Goal: Communication & Community: Ask a question

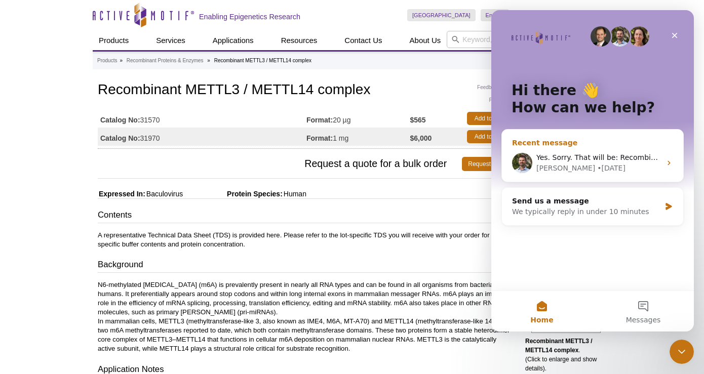
click at [583, 165] on div "[PERSON_NAME] • [DATE]" at bounding box center [598, 168] width 125 height 11
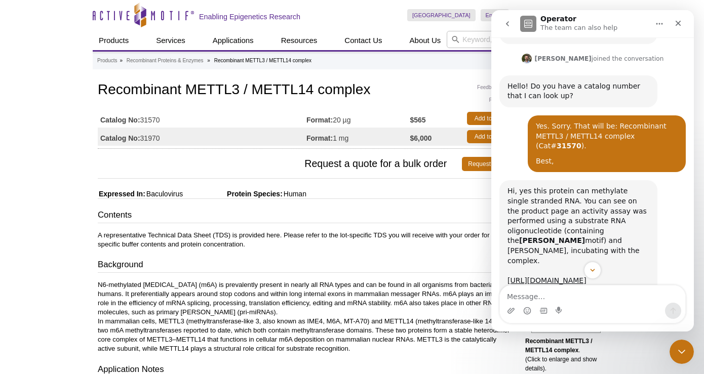
scroll to position [605, 0]
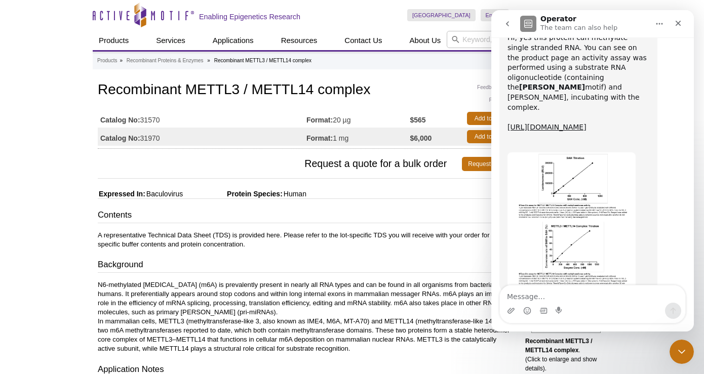
click at [546, 295] on textarea "Message…" at bounding box center [592, 294] width 185 height 17
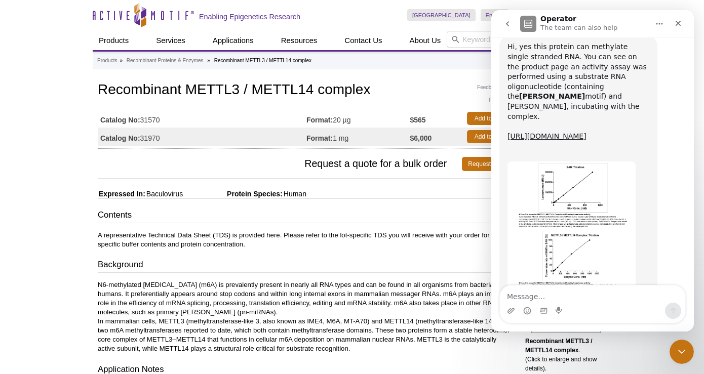
scroll to position [600, 0]
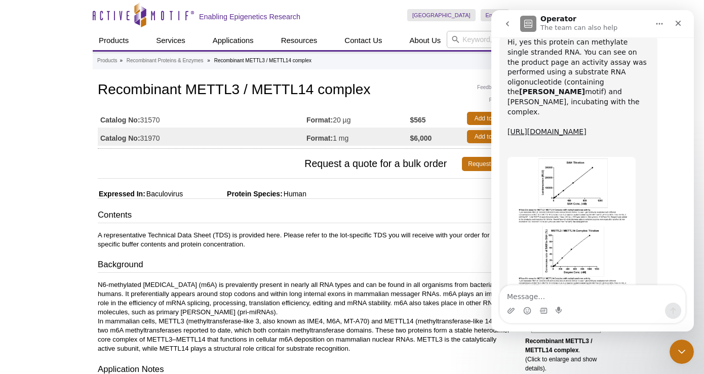
click at [541, 296] on textarea "Message…" at bounding box center [592, 294] width 185 height 17
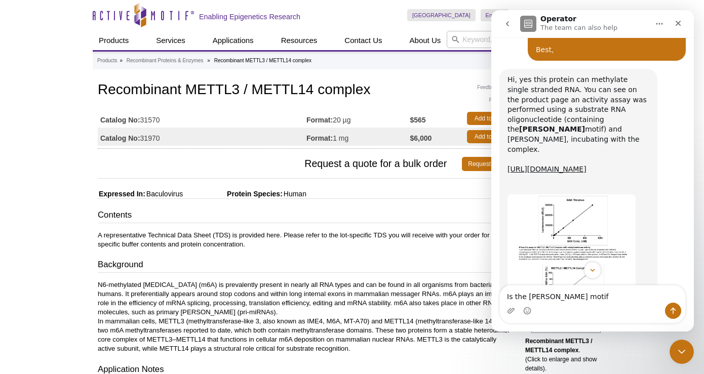
scroll to position [605, 0]
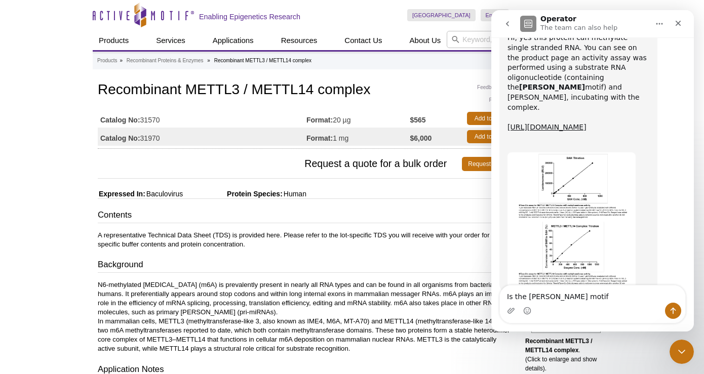
drag, startPoint x: 525, startPoint y: 297, endPoint x: 495, endPoint y: 296, distance: 30.9
click at [495, 296] on div "Is the [PERSON_NAME] motif Is the [PERSON_NAME] motif" at bounding box center [592, 304] width 202 height 38
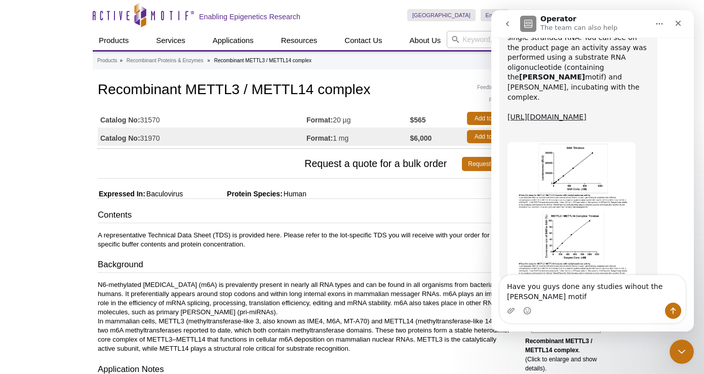
click at [534, 297] on textarea "Have you guys done any studies wihout the [PERSON_NAME] motif" at bounding box center [592, 288] width 185 height 27
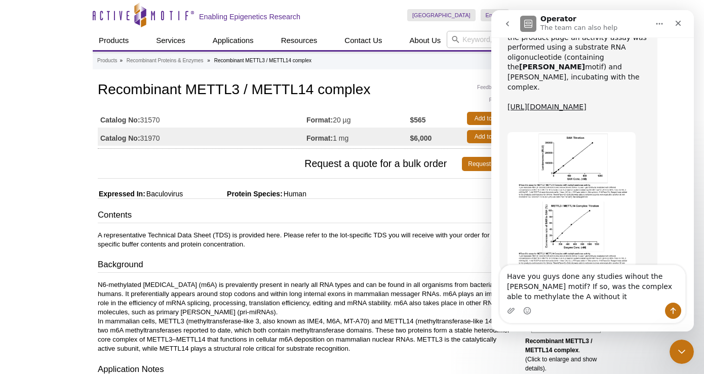
type textarea "Have you guys done any studies wihout the [PERSON_NAME] motif? If so, was the c…"
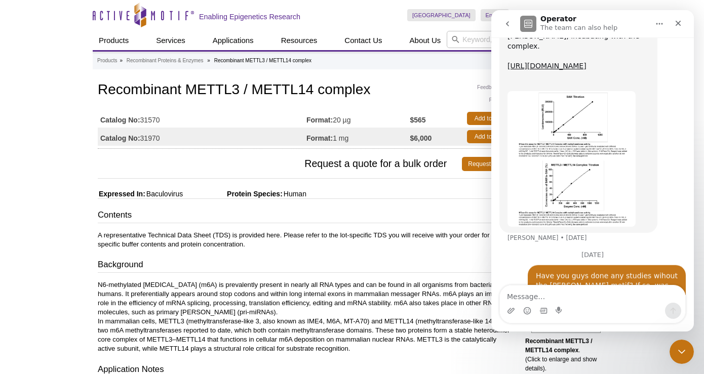
scroll to position [682, 0]
